Goal: Task Accomplishment & Management: Use online tool/utility

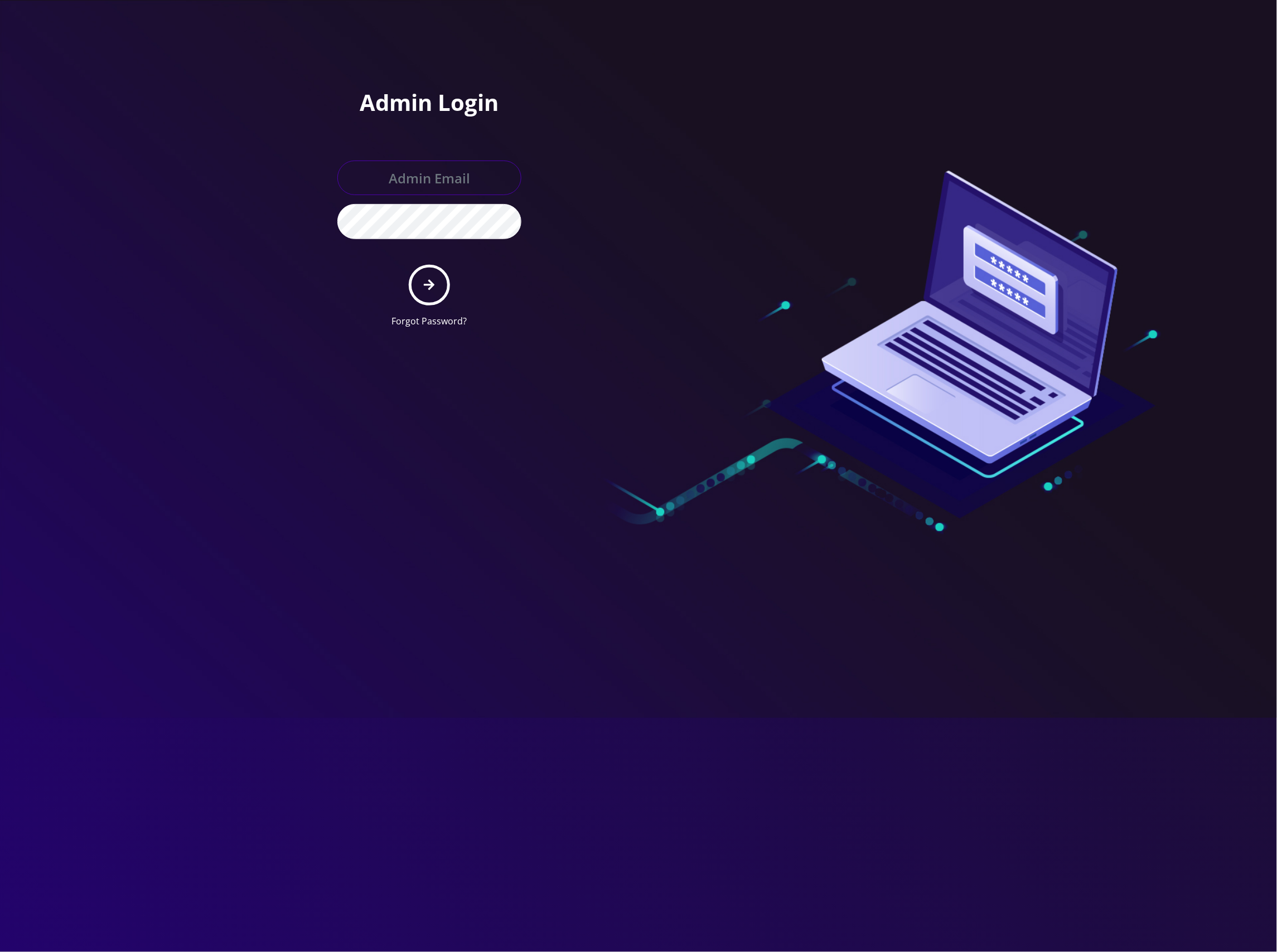
type input "[EMAIL_ADDRESS][DOMAIN_NAME]"
click at [439, 275] on button "submit" at bounding box center [429, 285] width 41 height 41
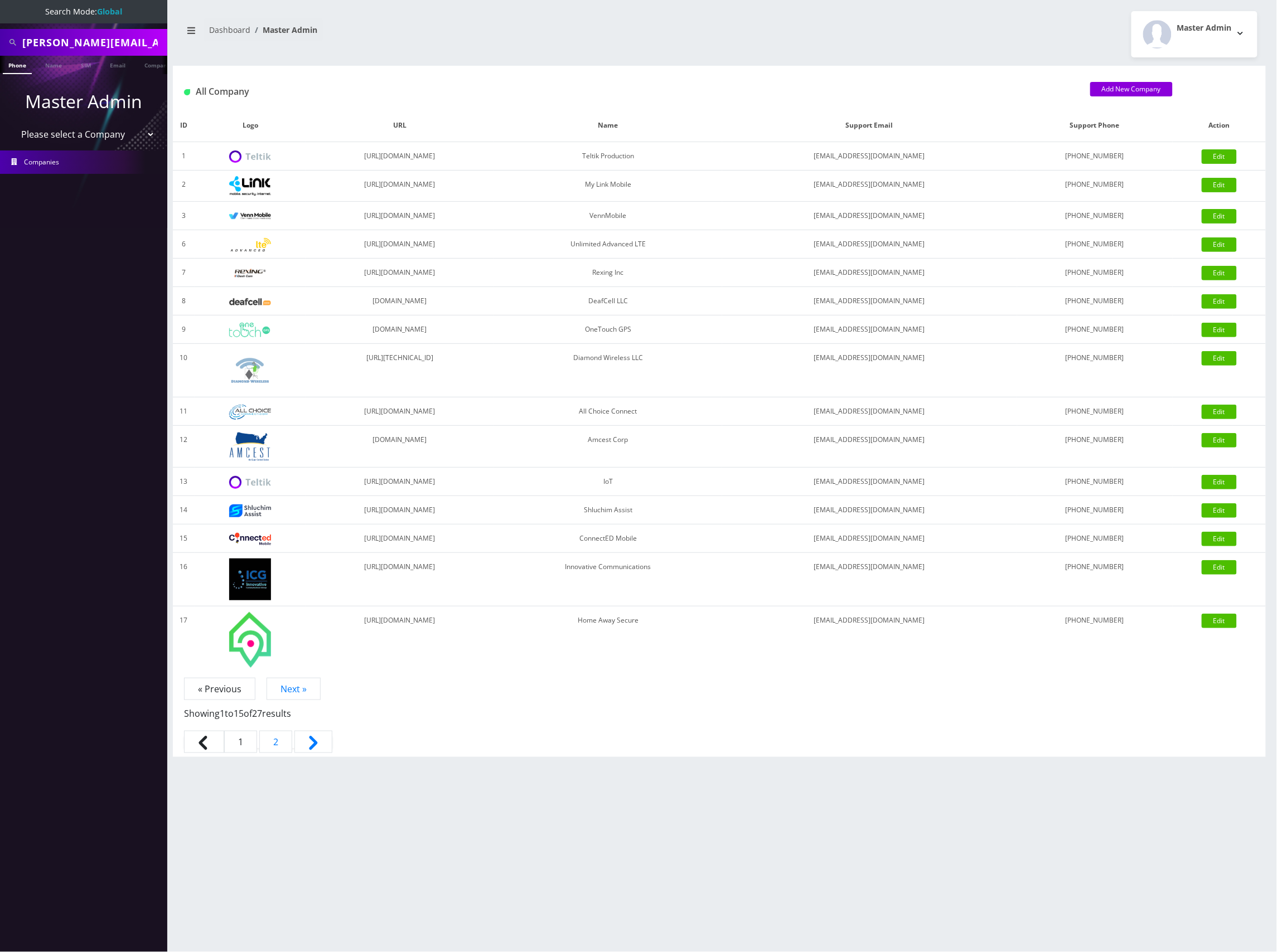
click at [94, 135] on select "Please select a Company Teltik Production My Link Mobile VennMobile Unlimited A…" at bounding box center [84, 134] width 142 height 21
select select "13"
click at [13, 124] on select "Please select a Company Teltik Production My Link Mobile VennMobile Unlimited A…" at bounding box center [84, 134] width 142 height 21
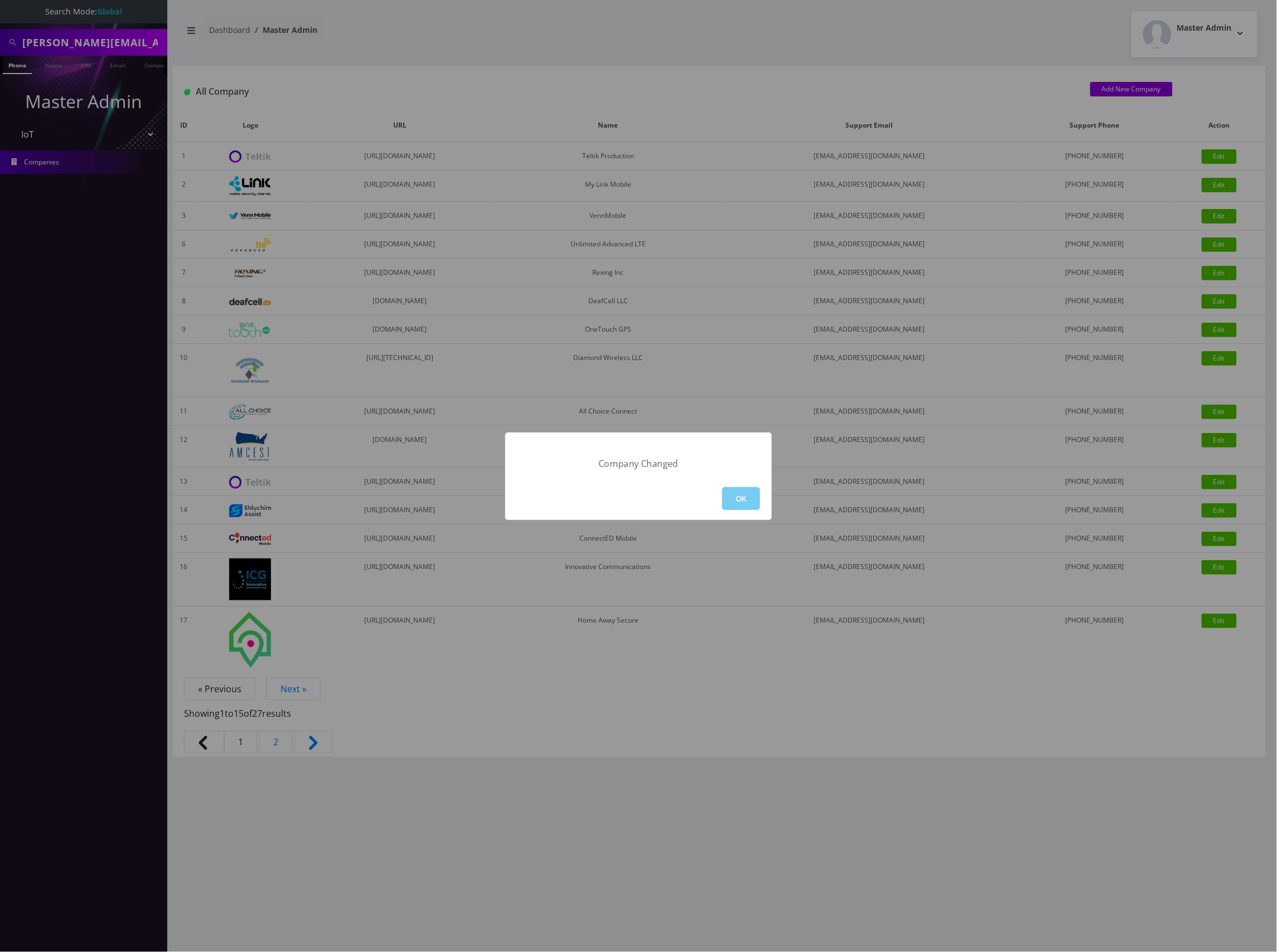
click at [743, 503] on button "OK" at bounding box center [741, 498] width 38 height 23
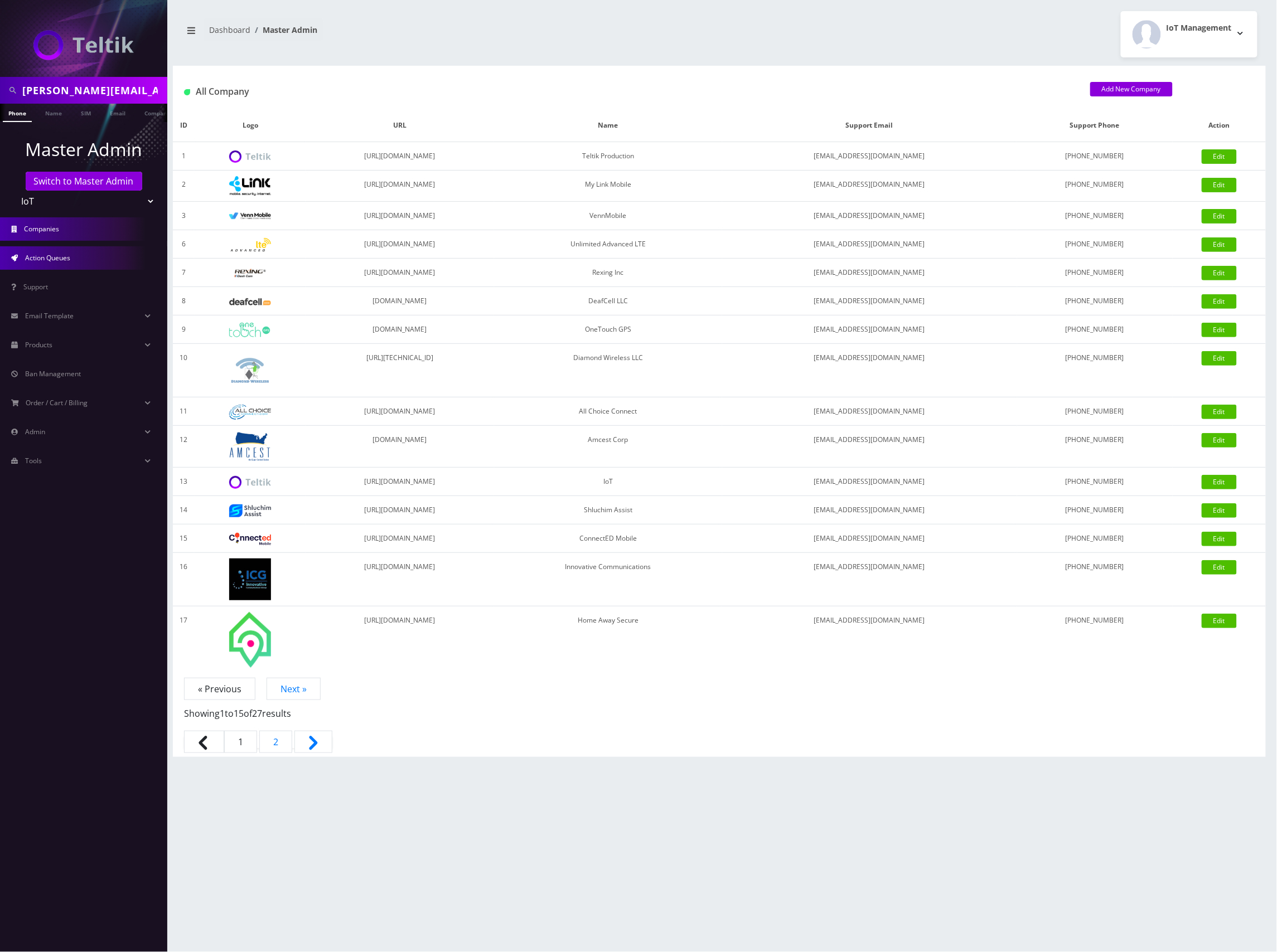
click at [73, 266] on link "Action Queues" at bounding box center [84, 258] width 167 height 23
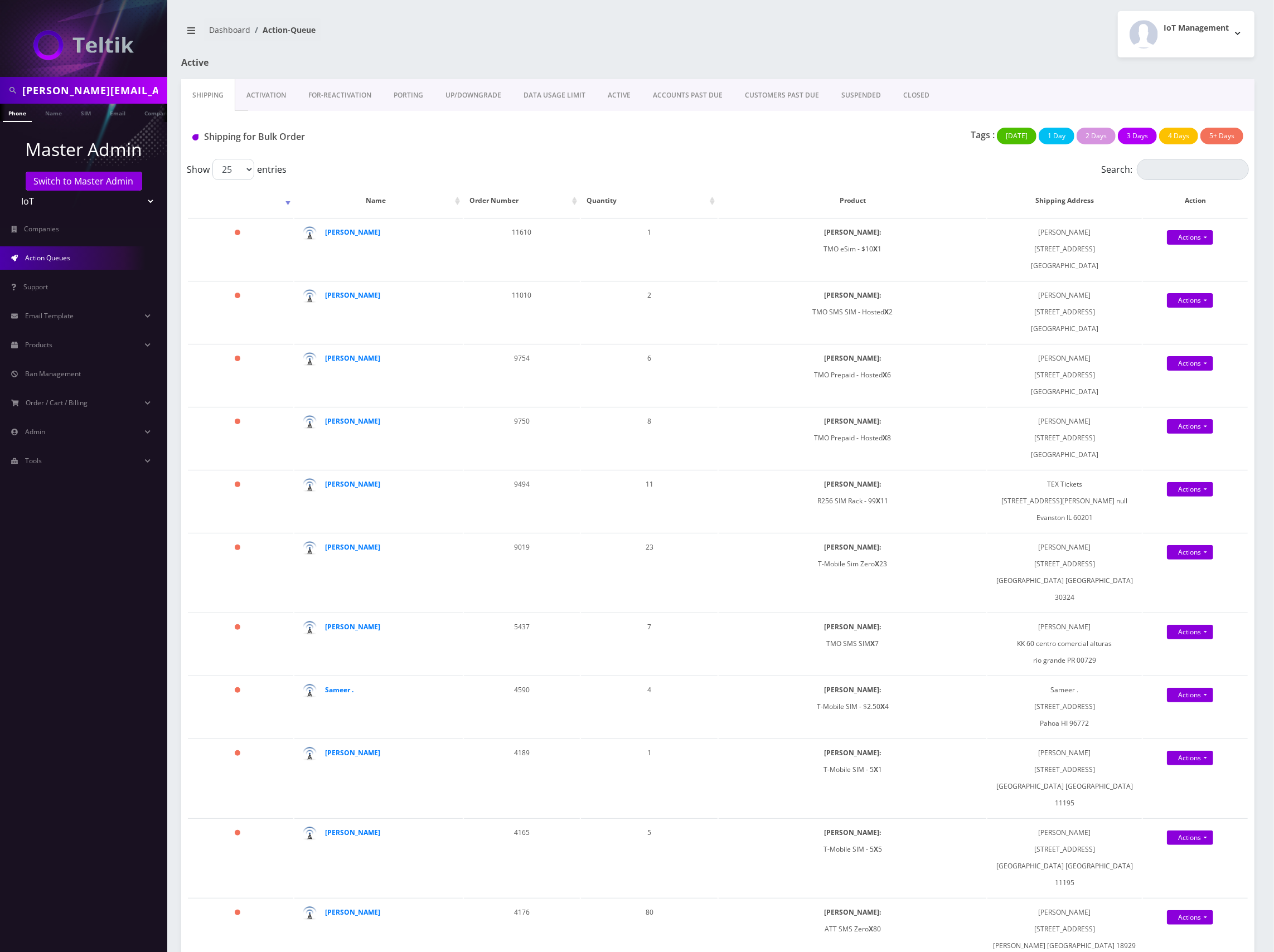
click at [277, 99] on link "Activation" at bounding box center [267, 95] width 62 height 32
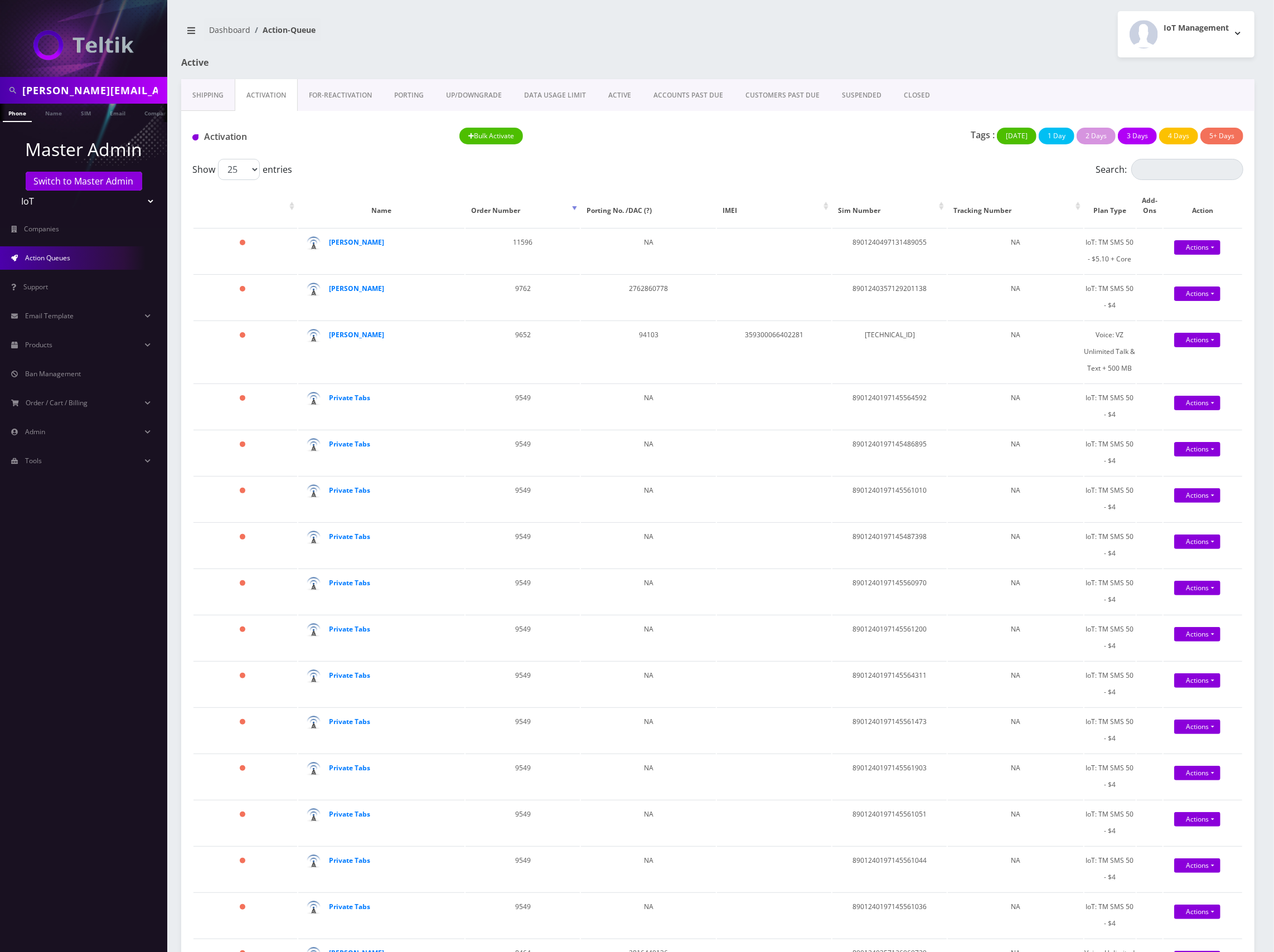
click at [222, 95] on link "Shipping" at bounding box center [208, 95] width 54 height 32
